Goal: Information Seeking & Learning: Find contact information

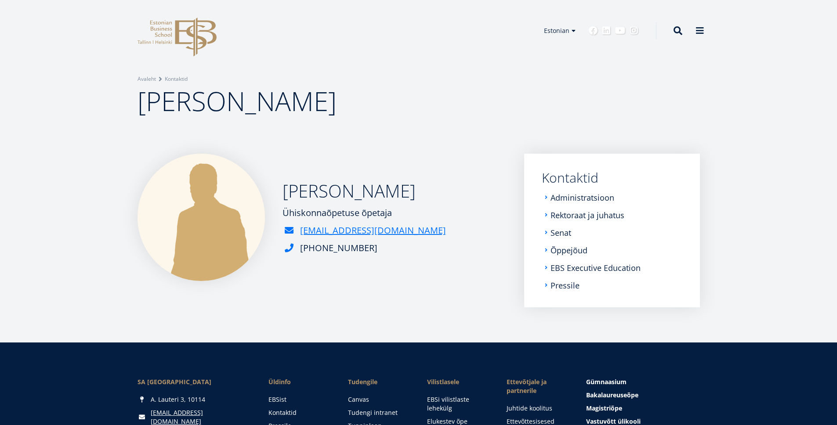
click at [307, 188] on h2 "[PERSON_NAME]" at bounding box center [364, 191] width 163 height 22
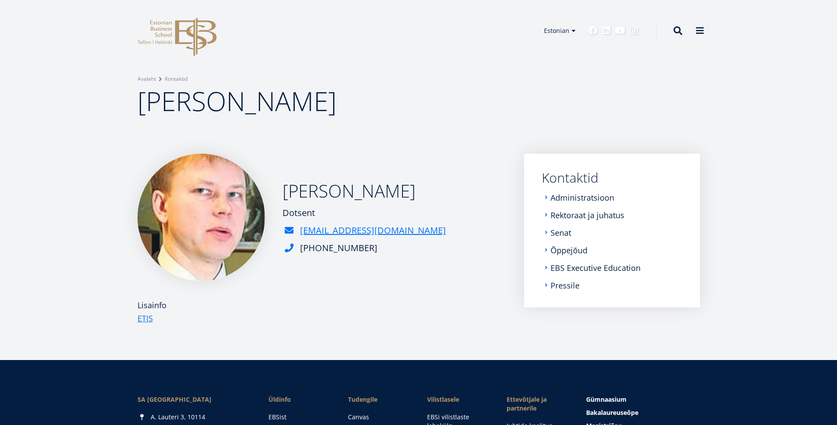
click at [307, 193] on h2 "[PERSON_NAME]" at bounding box center [364, 191] width 163 height 22
